Goal: Information Seeking & Learning: Compare options

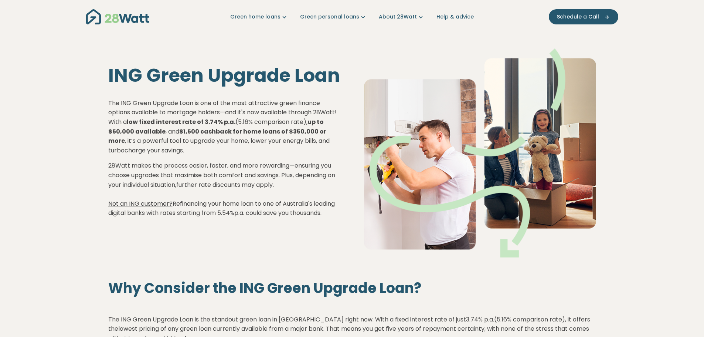
click at [120, 17] on img "Main navigation" at bounding box center [117, 16] width 63 height 15
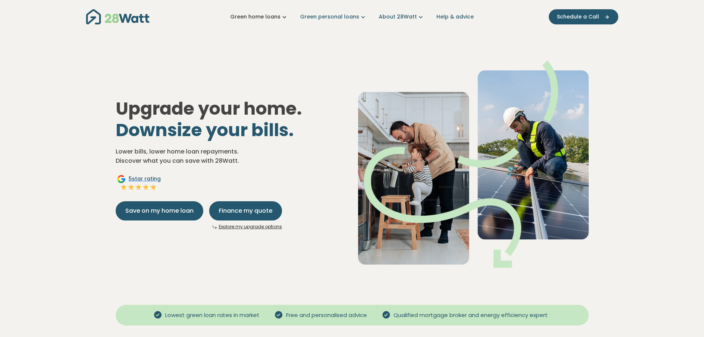
click at [272, 20] on link "Green home loans" at bounding box center [259, 17] width 58 height 8
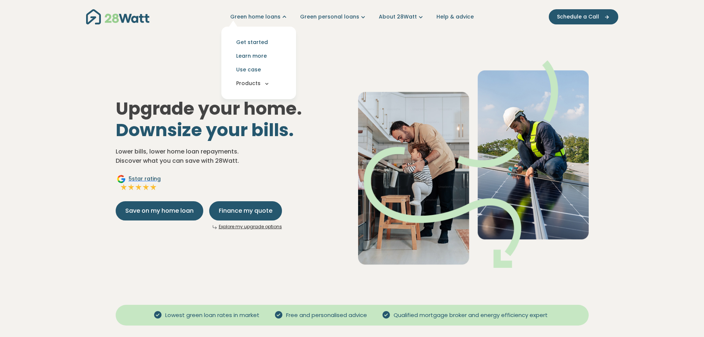
click at [260, 81] on button "Products" at bounding box center [258, 84] width 63 height 14
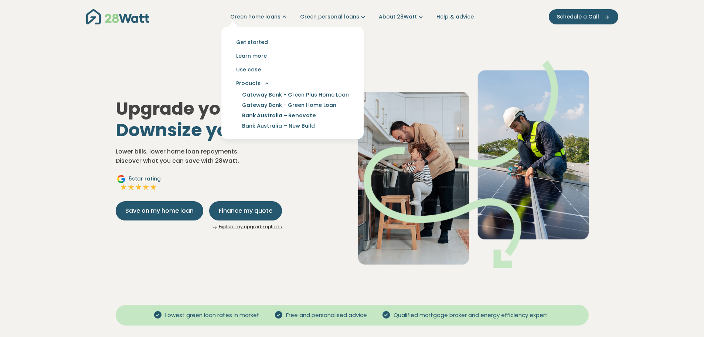
click at [266, 115] on link "Bank Australia – Renovate" at bounding box center [279, 115] width 92 height 10
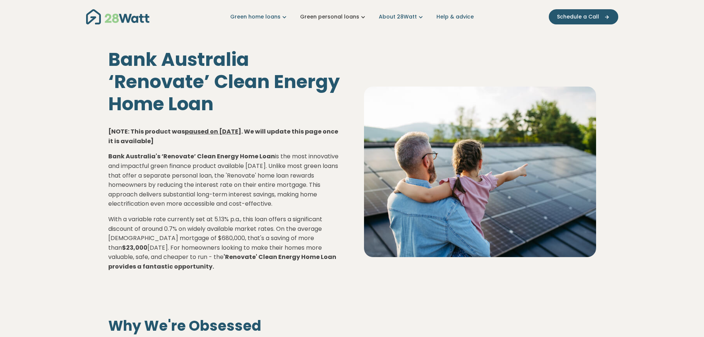
click at [341, 17] on link "Green personal loans" at bounding box center [333, 17] width 67 height 8
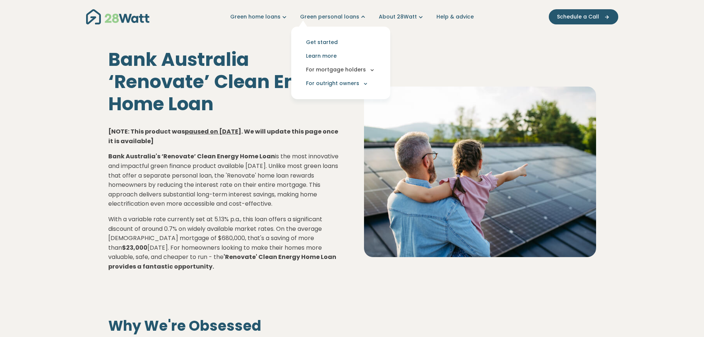
click at [351, 67] on button "For mortgage holders" at bounding box center [340, 70] width 87 height 14
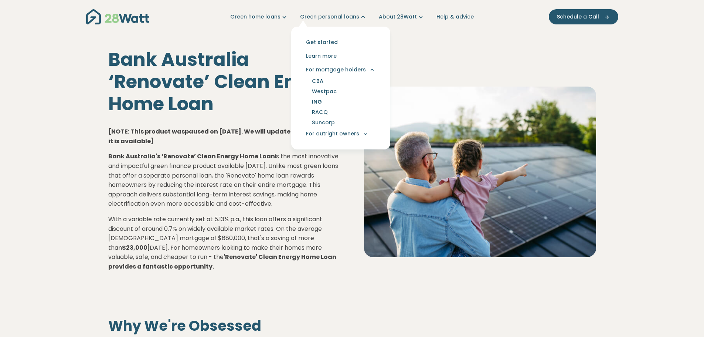
click at [320, 101] on link "ING" at bounding box center [317, 101] width 28 height 10
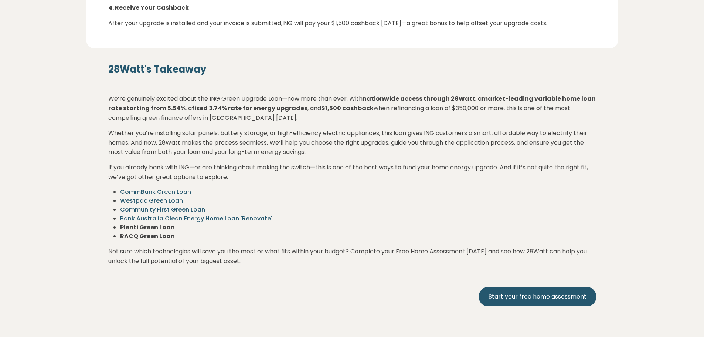
scroll to position [1294, 0]
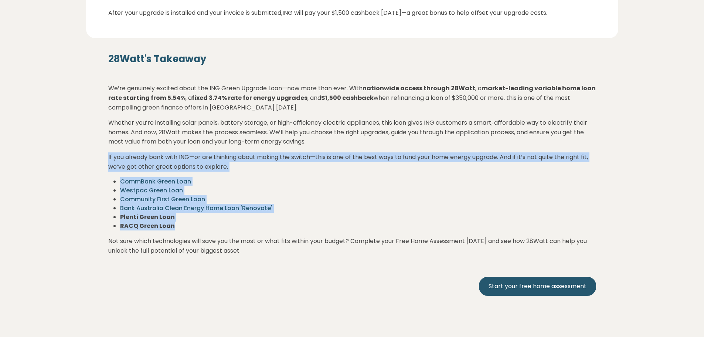
drag, startPoint x: 107, startPoint y: 157, endPoint x: 213, endPoint y: 222, distance: 124.2
click at [213, 222] on div "28Watt's Takeaway We’re genuinely excited about the ING Green Upgrade Loan—now …" at bounding box center [352, 185] width 532 height 294
copy div "If you already bank with ING—or are thinking about making the switch—this is on…"
